Goal: Task Accomplishment & Management: Complete application form

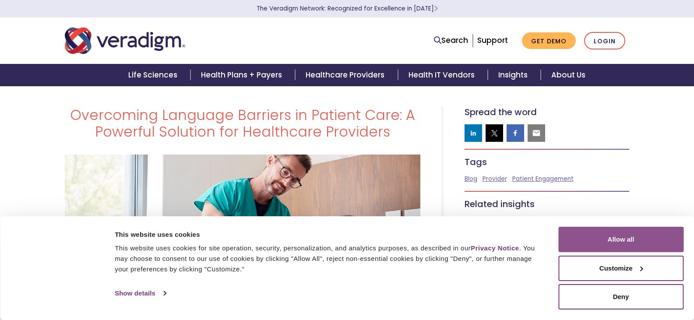
click at [599, 234] on button "Allow all" at bounding box center [620, 239] width 125 height 25
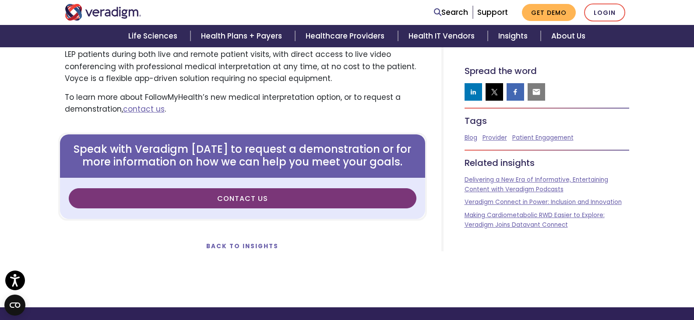
scroll to position [1155, 0]
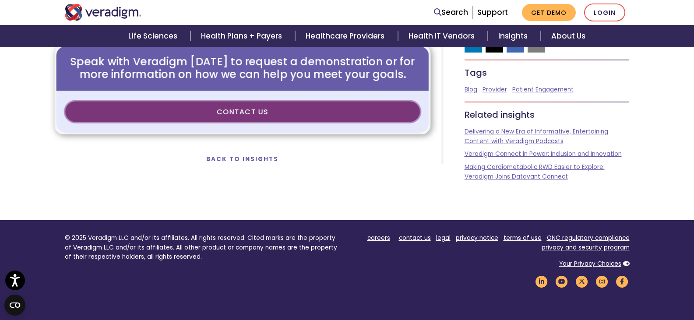
click at [288, 110] on link "Contact us" at bounding box center [242, 112] width 355 height 21
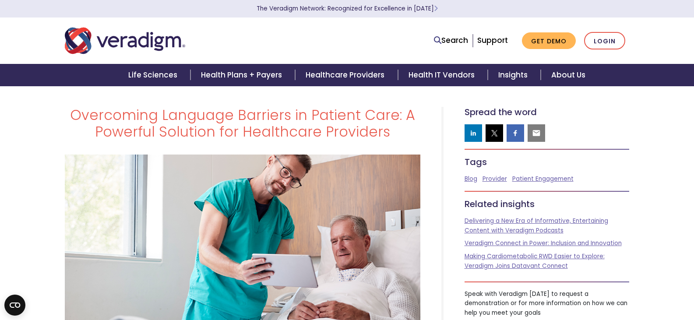
scroll to position [1145, 0]
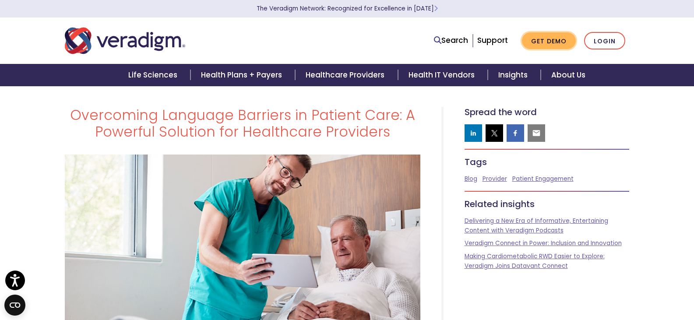
click at [545, 35] on link "Get Demo" at bounding box center [549, 40] width 54 height 17
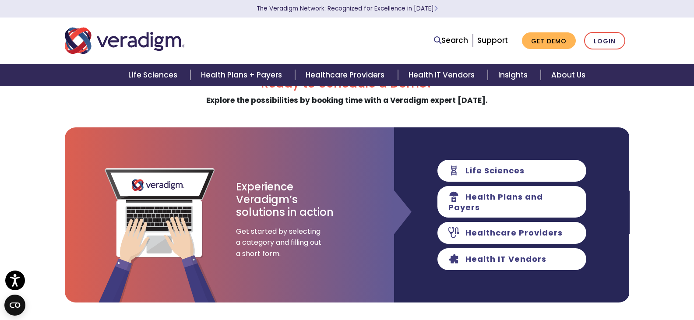
scroll to position [44, 0]
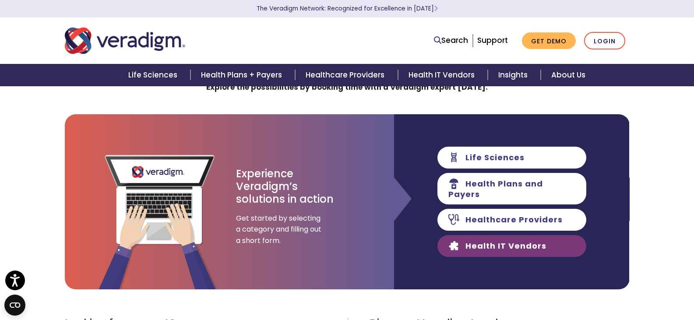
click at [525, 243] on link "Health IT Vendors" at bounding box center [511, 246] width 149 height 22
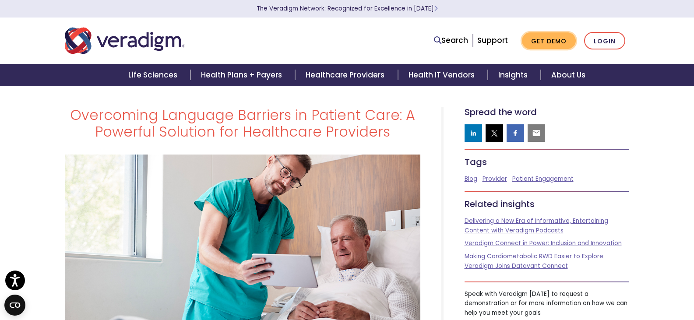
click at [546, 46] on link "Get Demo" at bounding box center [549, 40] width 54 height 17
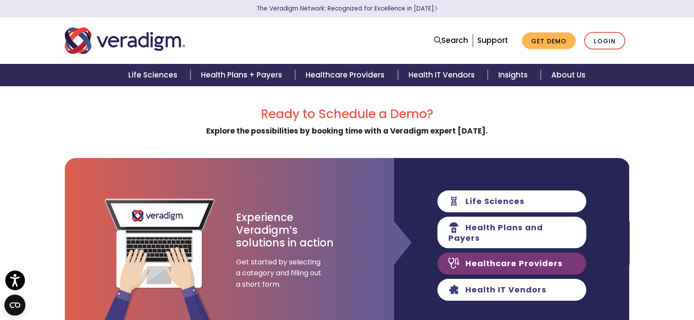
click at [497, 259] on link "Healthcare Providers" at bounding box center [511, 264] width 149 height 22
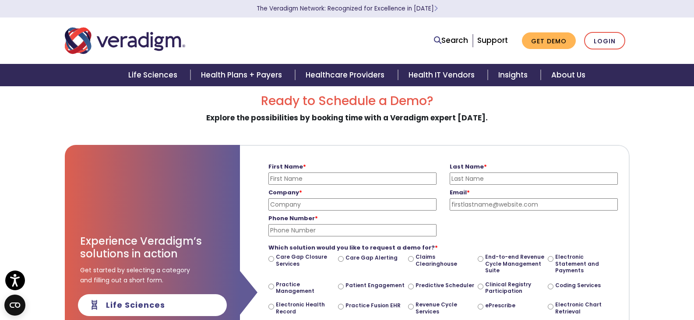
click at [296, 182] on input "First Name *" at bounding box center [352, 179] width 168 height 12
type input "[PERSON_NAME]"
type input "Pediatric Associates Of Lewiston"
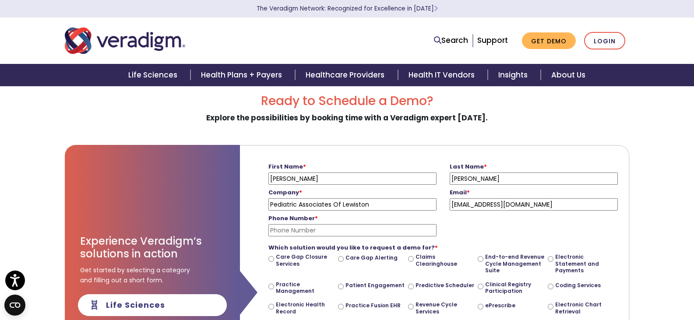
type input "[EMAIL_ADDRESS][DOMAIN_NAME]"
type input "2077845782"
click at [487, 229] on div "Phone Number * 2077845782 Please enter a valid phone number" at bounding box center [443, 224] width 363 height 26
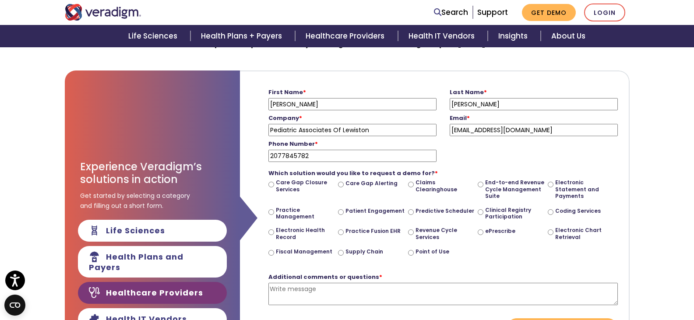
scroll to position [101, 0]
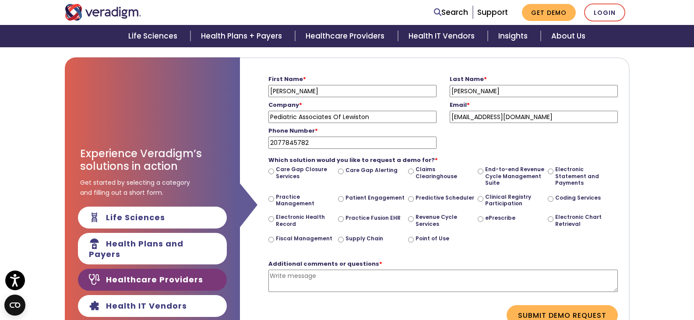
click at [273, 172] on input "Care Gap Closure Services" at bounding box center [271, 172] width 6 height 6
radio input "true"
click at [303, 282] on textarea "Additional comments or questions *" at bounding box center [442, 281] width 349 height 22
type textarea "L"
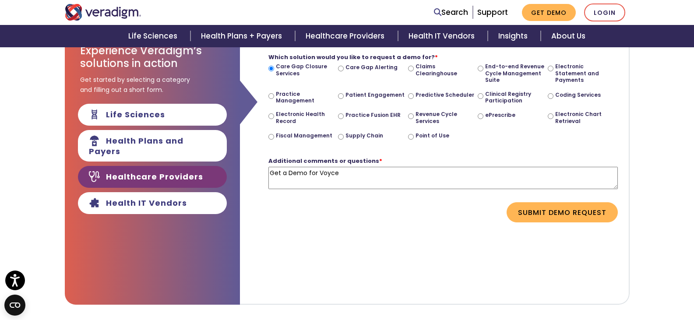
scroll to position [188, 0]
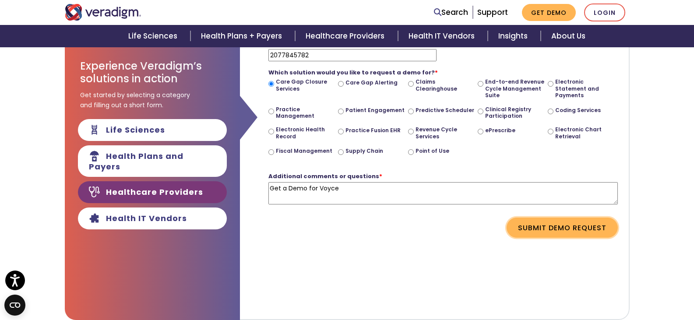
type textarea "Get a Demo for Voyce"
click at [558, 232] on button "Submit Demo Request" at bounding box center [562, 228] width 111 height 20
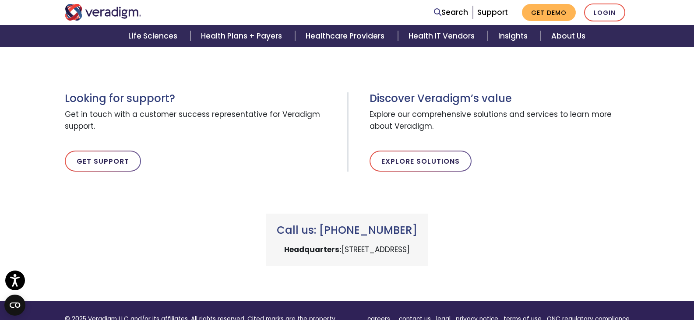
scroll to position [0, 0]
